Goal: Task Accomplishment & Management: Complete application form

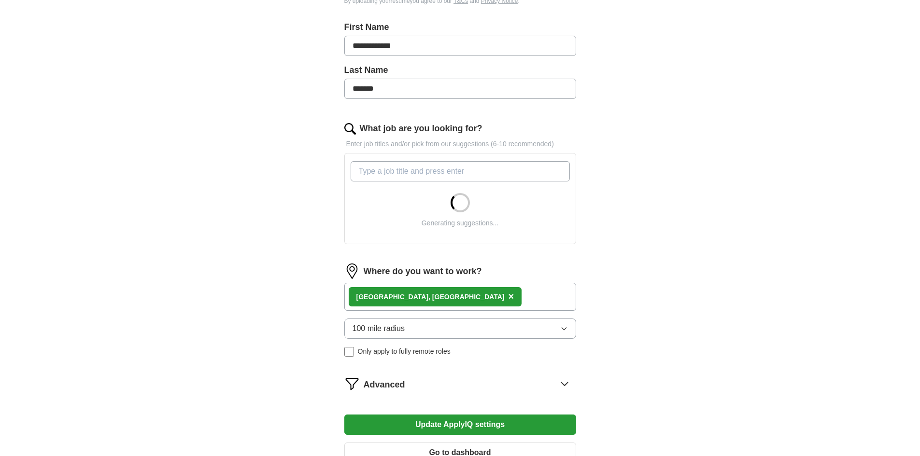
scroll to position [242, 0]
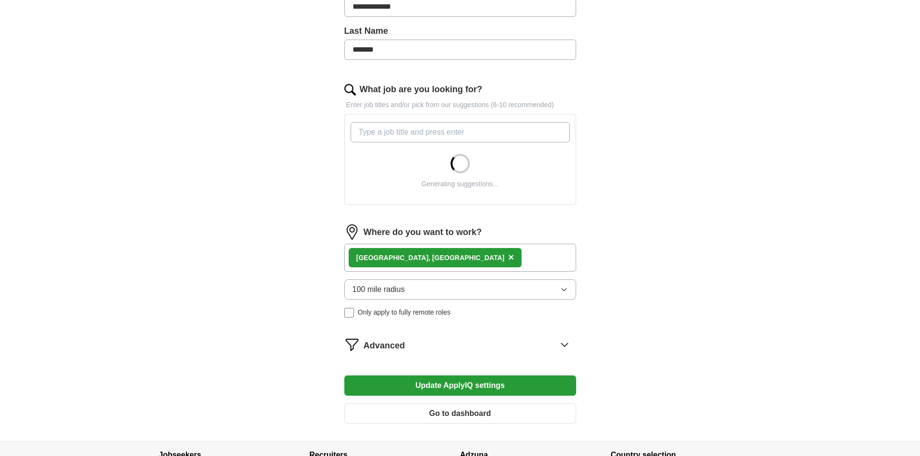
click at [394, 137] on input "What job are you looking for?" at bounding box center [460, 132] width 219 height 20
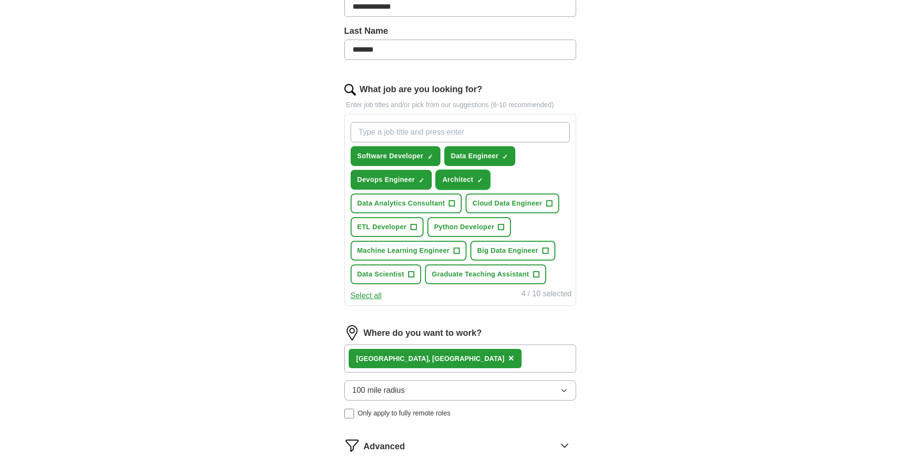
click at [0, 0] on span "×" at bounding box center [0, 0] width 0 height 0
click at [548, 204] on span "+" at bounding box center [549, 204] width 6 height 8
click at [500, 227] on span "+" at bounding box center [502, 228] width 6 height 8
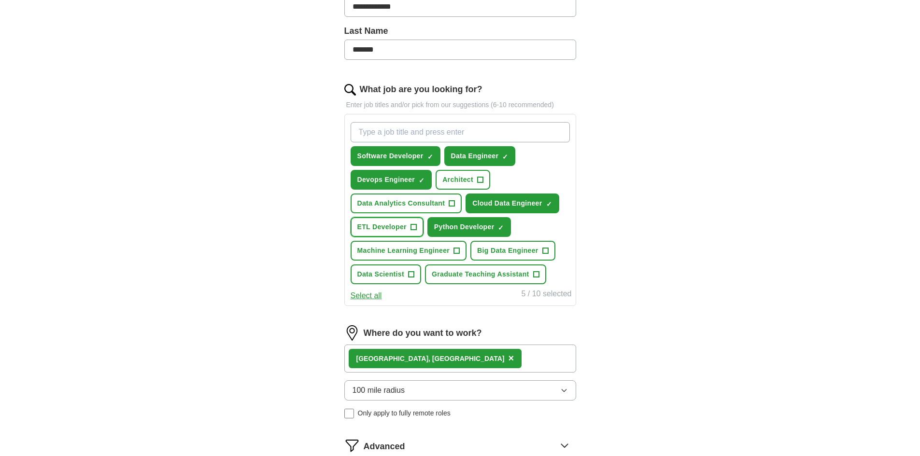
click at [413, 227] on span "+" at bounding box center [414, 228] width 6 height 8
click at [455, 250] on span "+" at bounding box center [457, 251] width 6 height 8
click at [539, 252] on button "Big Data Engineer +" at bounding box center [512, 251] width 85 height 20
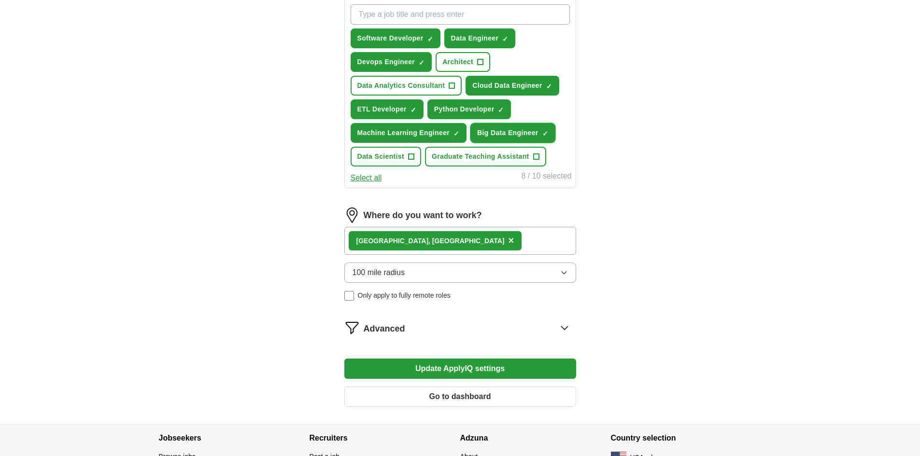
scroll to position [425, 0]
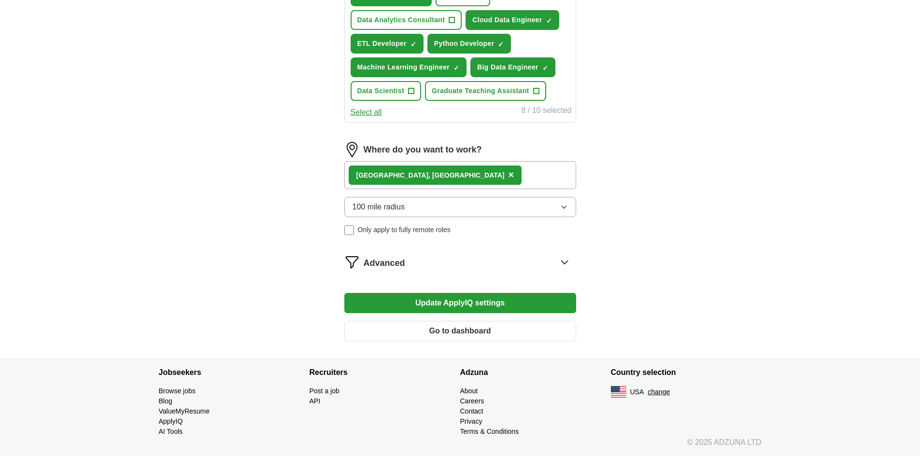
click at [432, 210] on button "100 mile radius" at bounding box center [460, 207] width 232 height 20
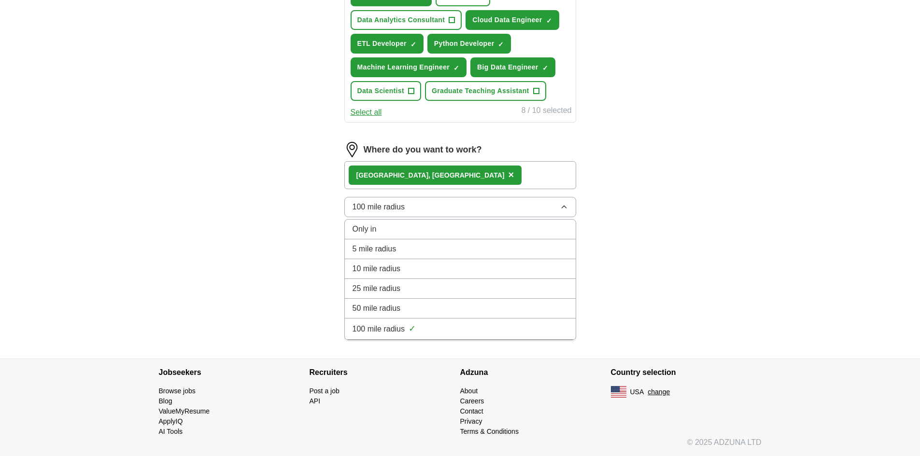
click at [396, 328] on span "100 mile radius" at bounding box center [379, 330] width 53 height 12
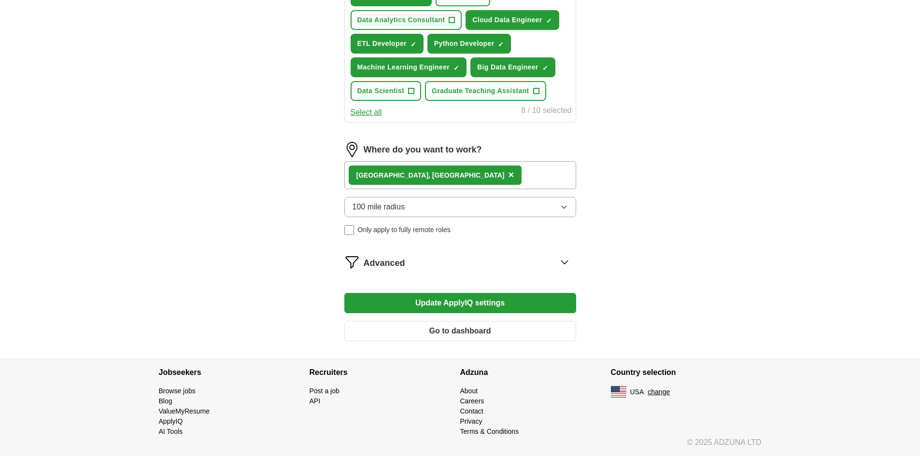
click at [345, 224] on div "100 mile radius Only apply to fully remote roles" at bounding box center [460, 216] width 232 height 38
click at [420, 261] on div "Advanced" at bounding box center [470, 262] width 213 height 15
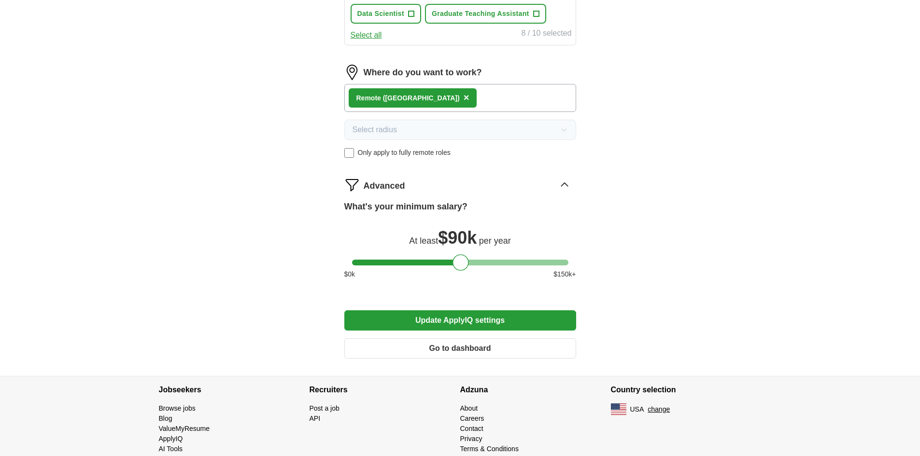
scroll to position [520, 0]
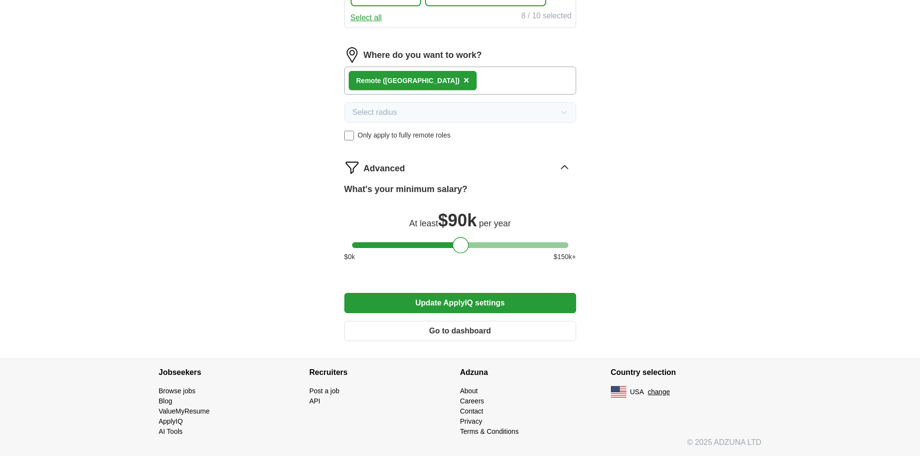
click at [454, 245] on div at bounding box center [461, 245] width 16 height 16
click at [470, 303] on button "Update ApplyIQ settings" at bounding box center [460, 303] width 232 height 20
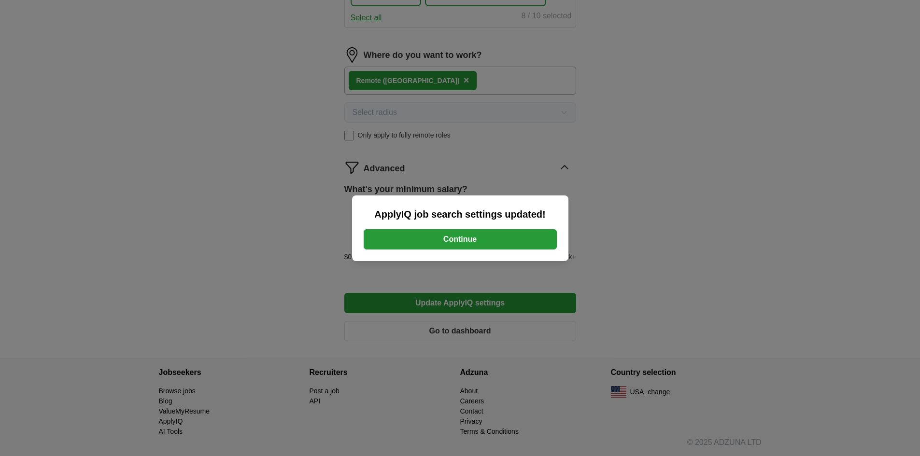
click at [486, 237] on button "Continue" at bounding box center [460, 239] width 193 height 20
